Goal: Information Seeking & Learning: Learn about a topic

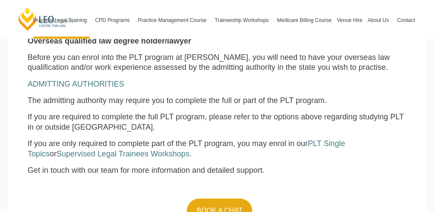
scroll to position [805, 0]
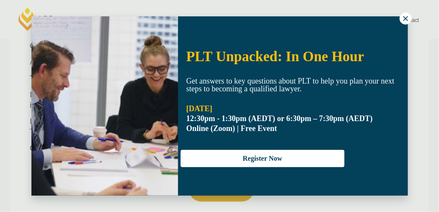
click at [406, 16] on icon at bounding box center [406, 19] width 8 height 8
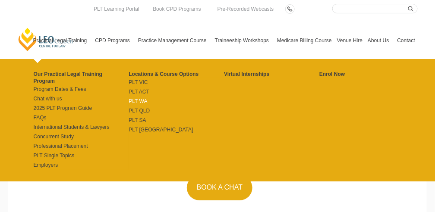
click at [137, 99] on link "PLT WA" at bounding box center [176, 101] width 95 height 7
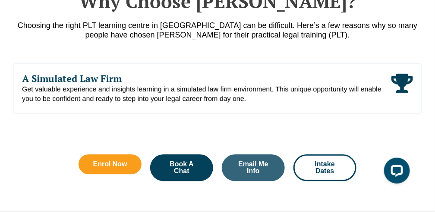
scroll to position [460, 0]
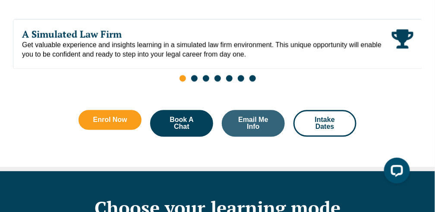
click at [192, 76] on span "Go to slide 2" at bounding box center [194, 78] width 6 height 6
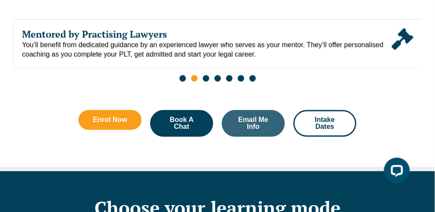
click at [206, 79] on span "Go to slide 3" at bounding box center [206, 78] width 6 height 6
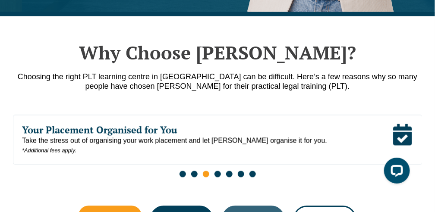
scroll to position [374, 0]
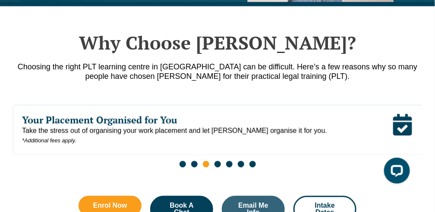
click at [216, 193] on div "Why Choose [PERSON_NAME]? Choosing the right PLT learning centre in [GEOGRAPHIC…" at bounding box center [217, 129] width 409 height 247
click at [217, 164] on span "Go to slide 4" at bounding box center [217, 164] width 6 height 6
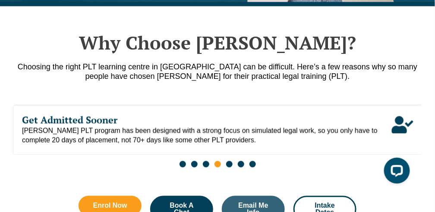
click at [225, 163] on div "Slides" at bounding box center [217, 166] width 409 height 10
click at [230, 165] on span "Go to slide 5" at bounding box center [229, 164] width 6 height 6
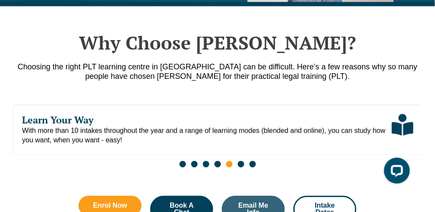
click at [242, 161] on span "Go to slide 6" at bounding box center [241, 164] width 6 height 6
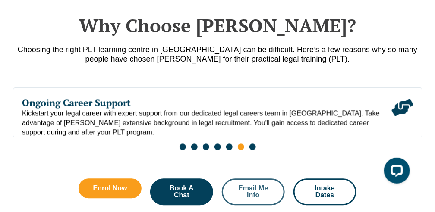
scroll to position [432, 0]
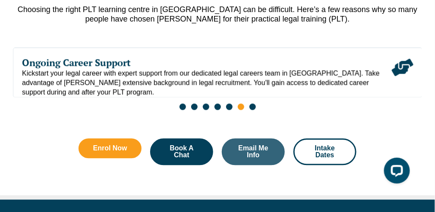
click at [254, 106] on span "Go to slide 7" at bounding box center [252, 107] width 6 height 6
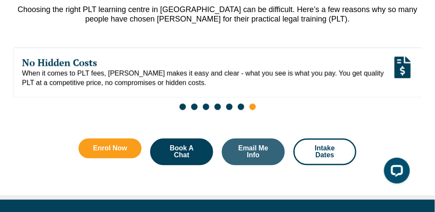
click at [403, 72] on icon "Read More" at bounding box center [402, 68] width 16 height 22
click at [402, 73] on icon "Read More" at bounding box center [403, 68] width 22 height 22
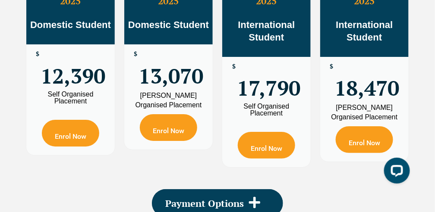
scroll to position [1554, 0]
